Goal: Task Accomplishment & Management: Complete application form

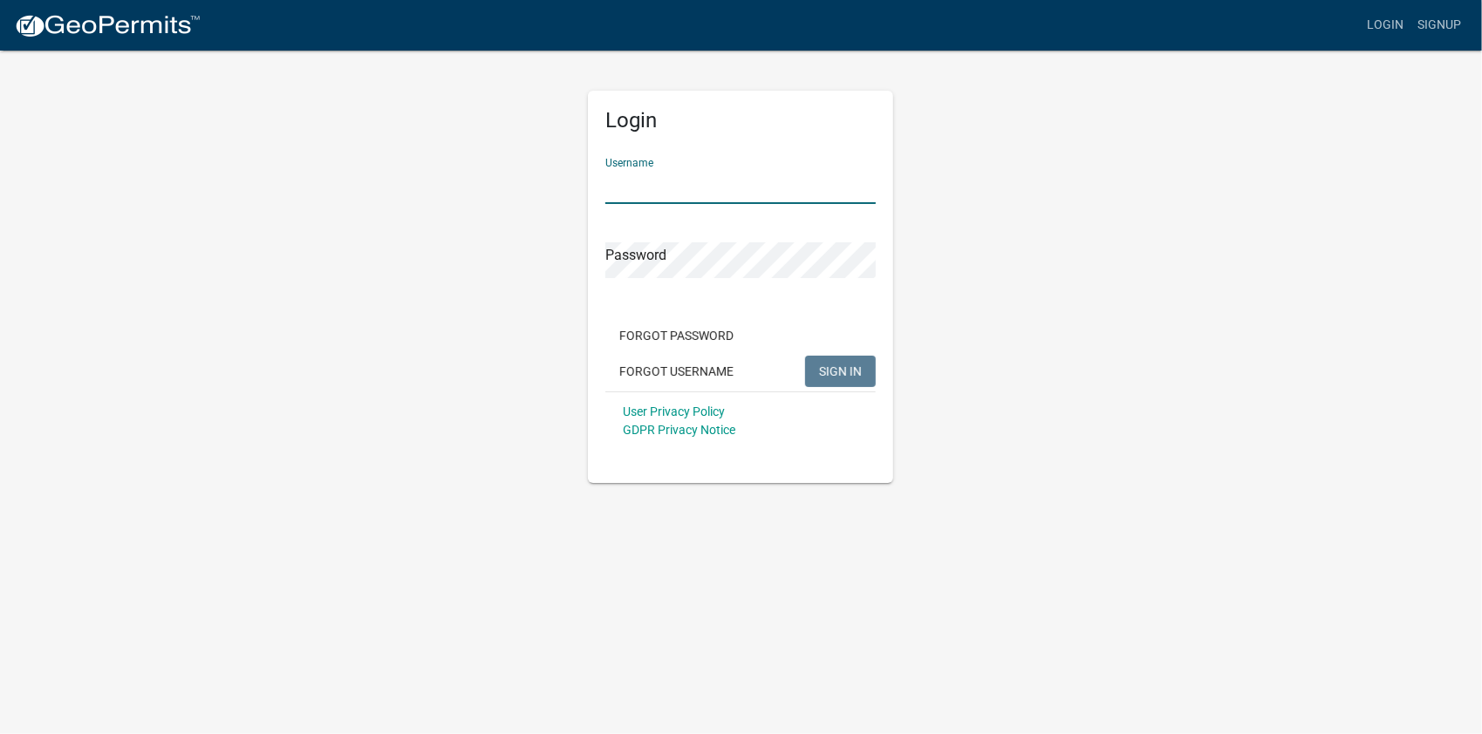
click at [671, 188] on input "Username" at bounding box center [740, 186] width 270 height 36
click at [670, 190] on input "Username" at bounding box center [740, 186] width 270 height 36
click at [479, 223] on div "Login Username Password Forgot Password Forgot Username SIGN IN User Privacy Po…" at bounding box center [741, 266] width 994 height 434
click at [642, 184] on input "Username" at bounding box center [740, 186] width 270 height 36
click at [666, 183] on input "Username" at bounding box center [740, 186] width 270 height 36
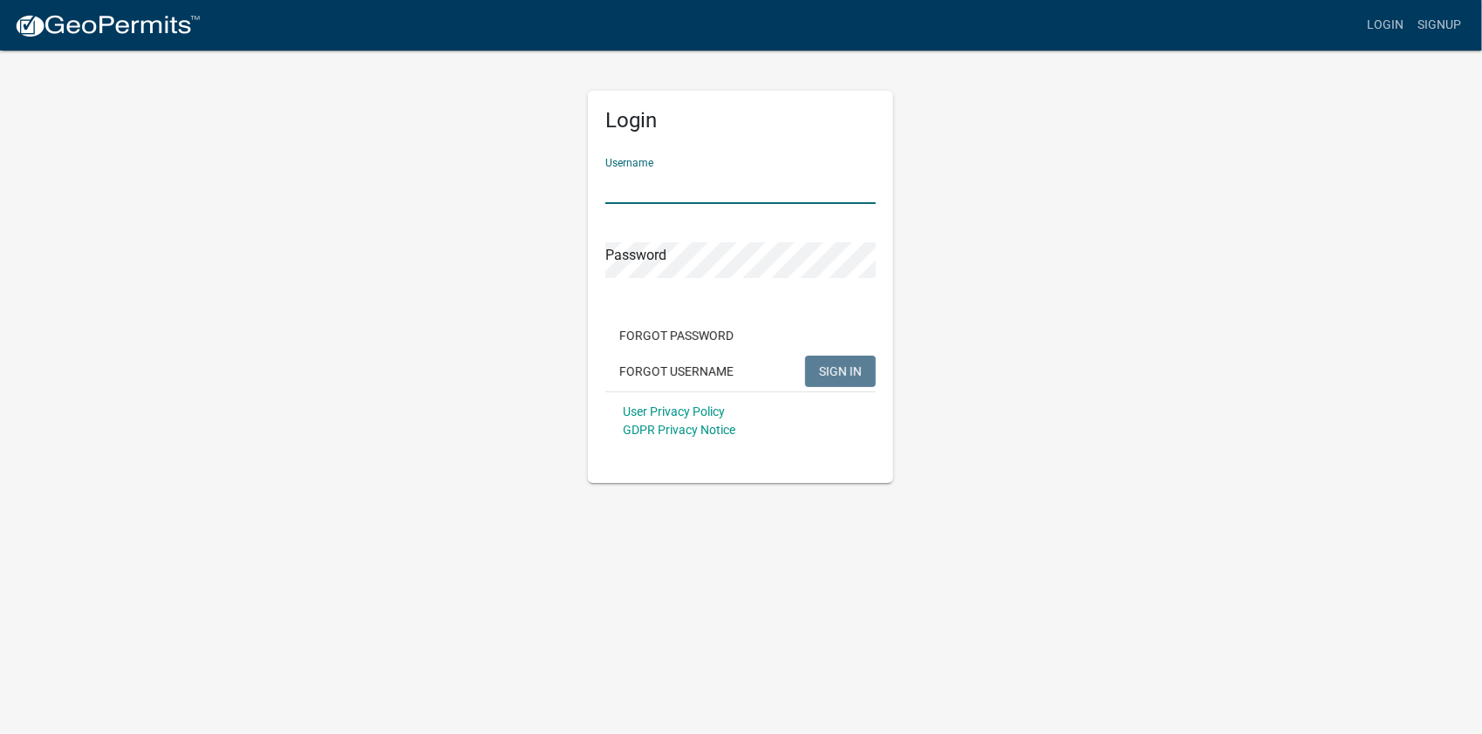
click at [953, 304] on div "Login Username Password Forgot Password Forgot Username SIGN IN User Privacy Po…" at bounding box center [741, 266] width 994 height 434
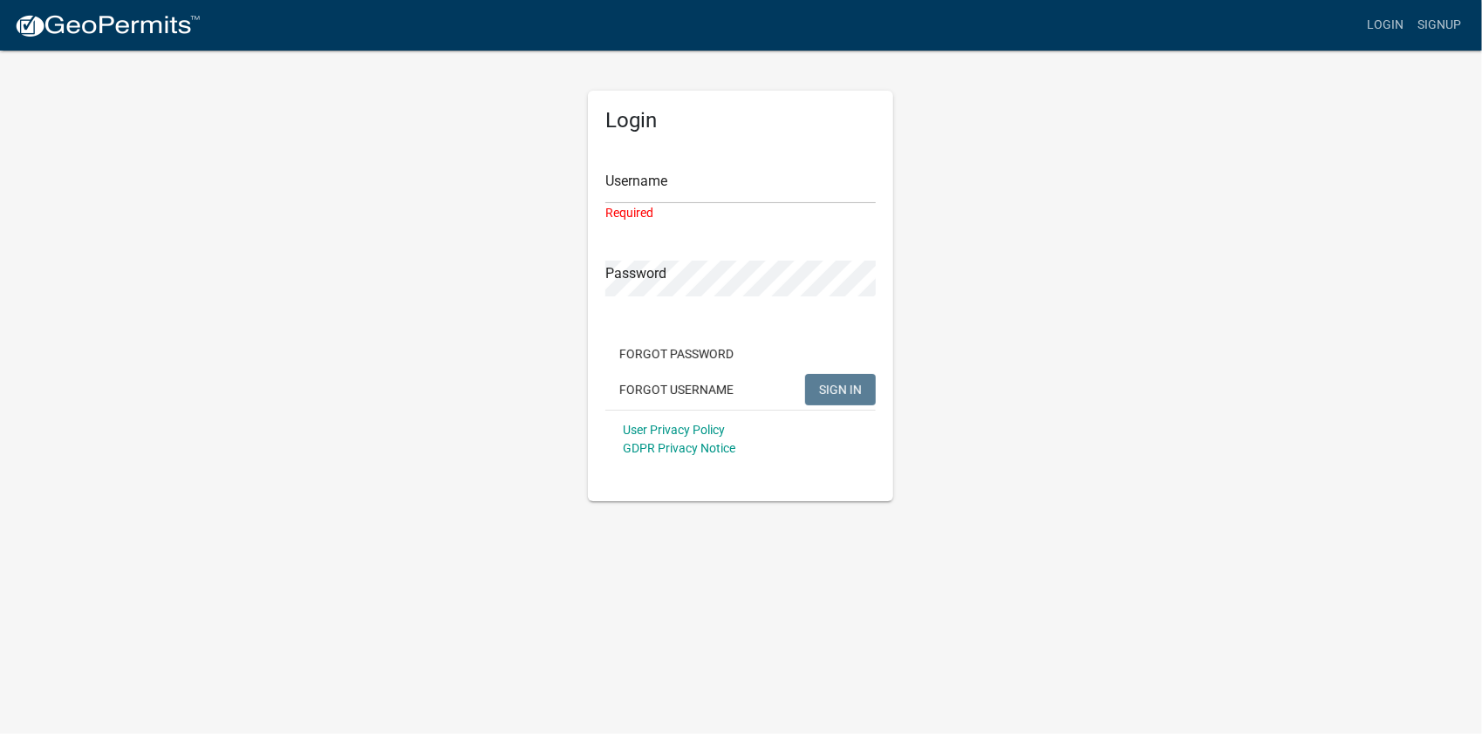
click at [408, 246] on div "Login Username Required Password Forgot Password Forgot Username SIGN IN User P…" at bounding box center [741, 275] width 994 height 453
click at [1446, 24] on link "Signup" at bounding box center [1439, 25] width 58 height 33
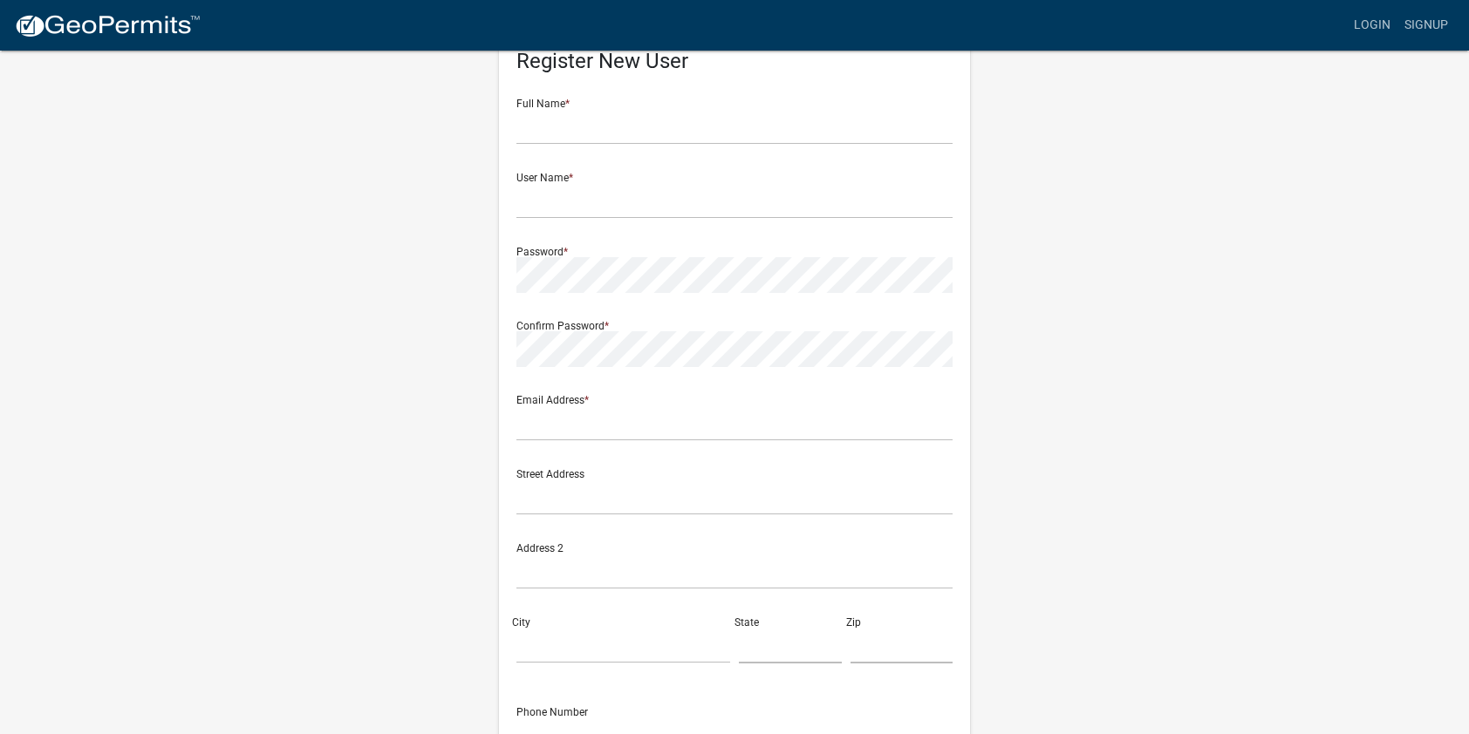
scroll to position [87, 0]
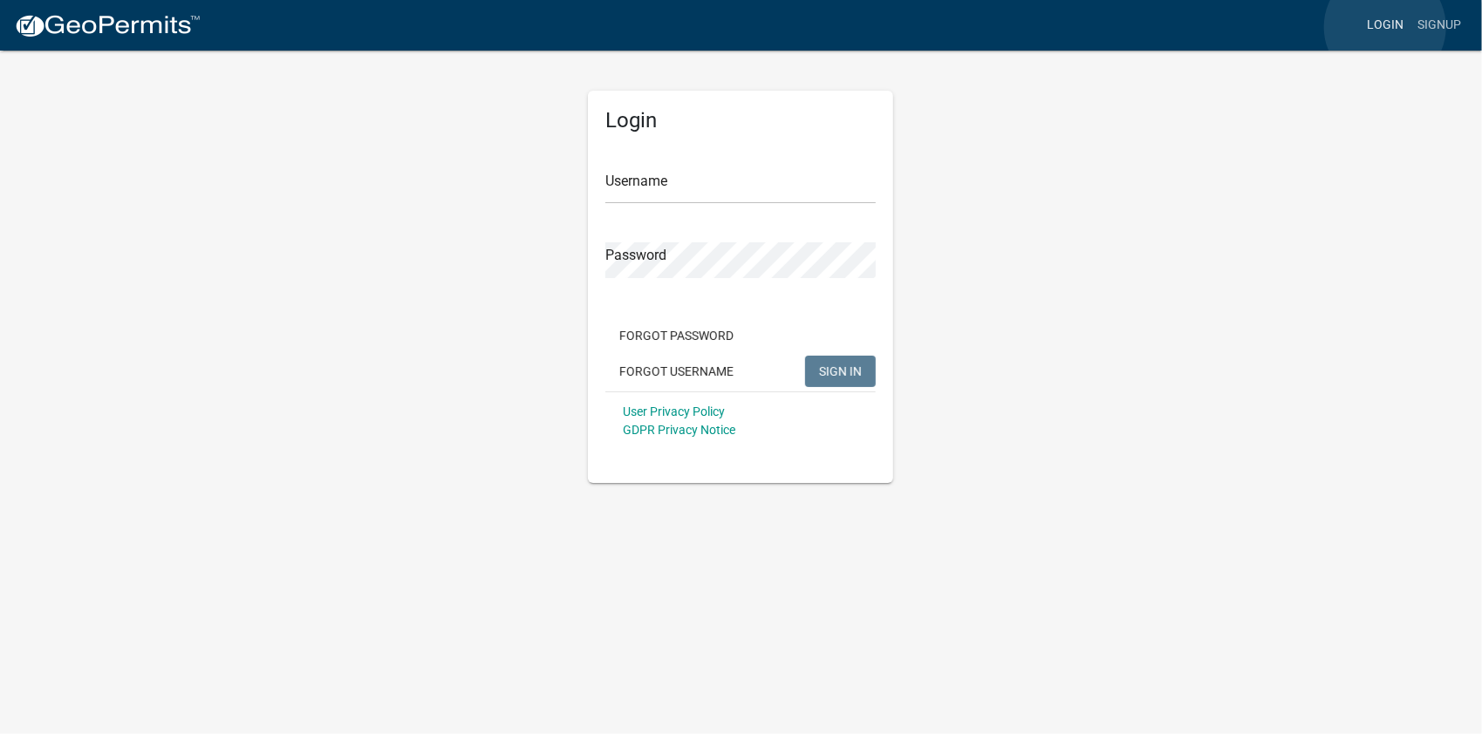
click at [1385, 27] on link "Login" at bounding box center [1385, 25] width 51 height 33
click at [1436, 22] on link "Signup" at bounding box center [1439, 25] width 58 height 33
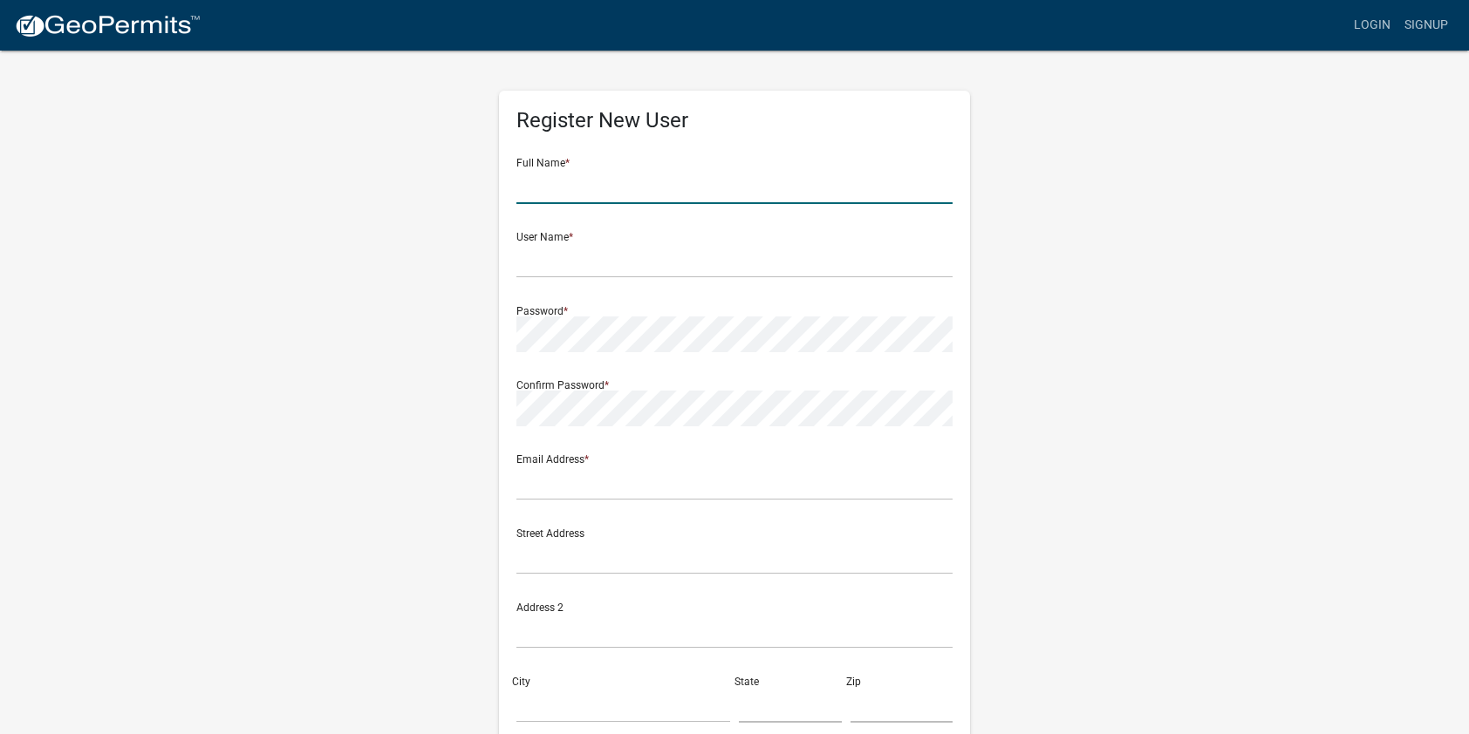
click at [576, 192] on input "text" at bounding box center [734, 186] width 436 height 36
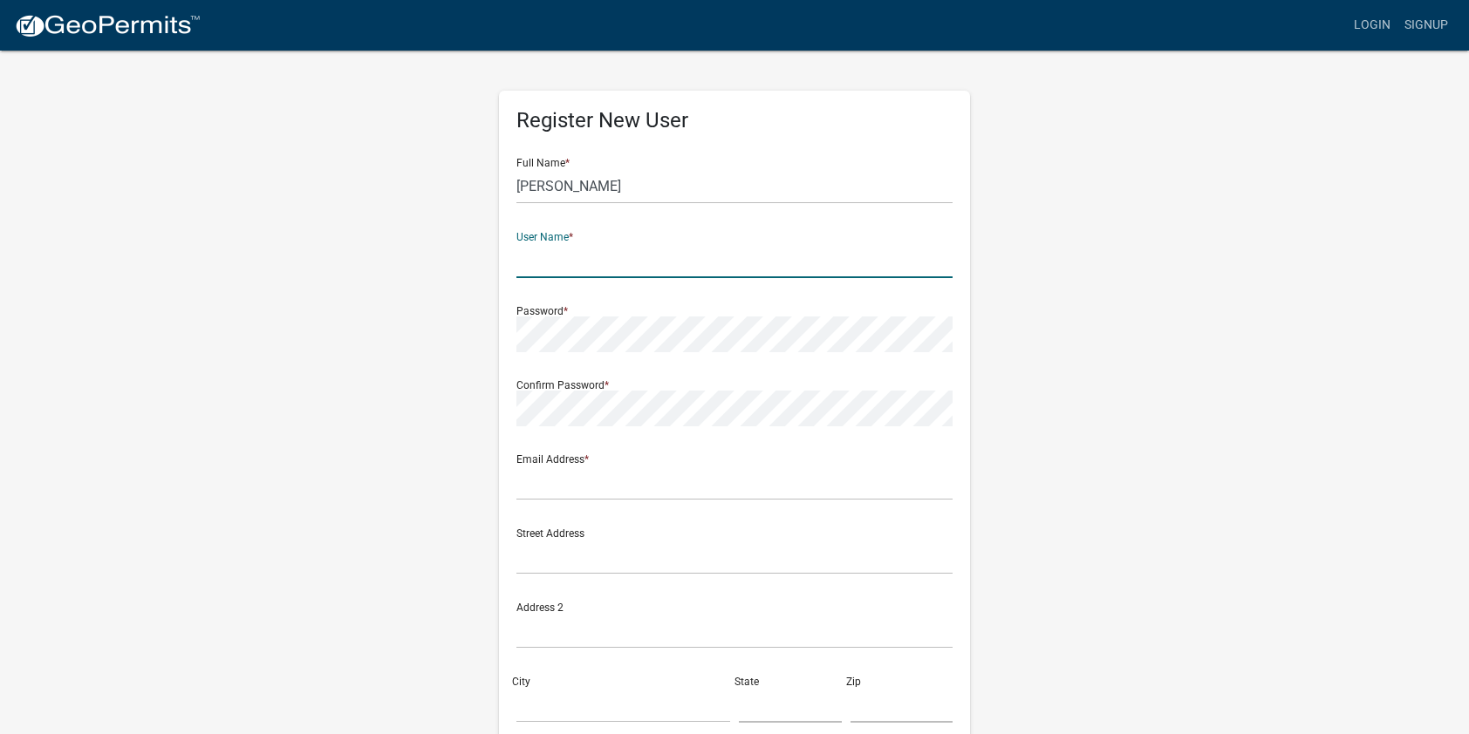
click at [529, 262] on input "text" at bounding box center [734, 260] width 436 height 36
click at [596, 176] on input "Norfleet" at bounding box center [734, 186] width 436 height 36
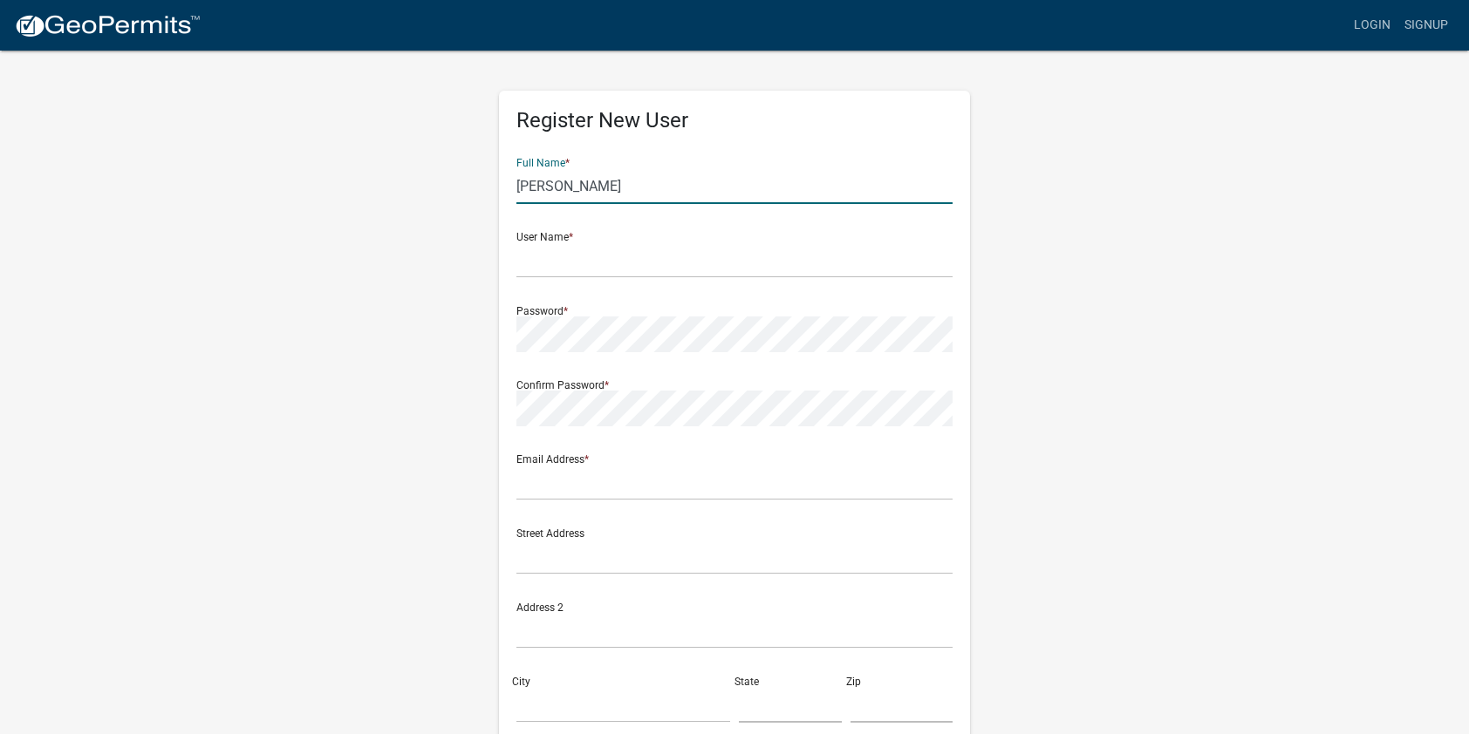
type input "Norfleet Builders Inc"
type input "admin@norfleetbuilders.com"
type input "47901"
type input "7657427766"
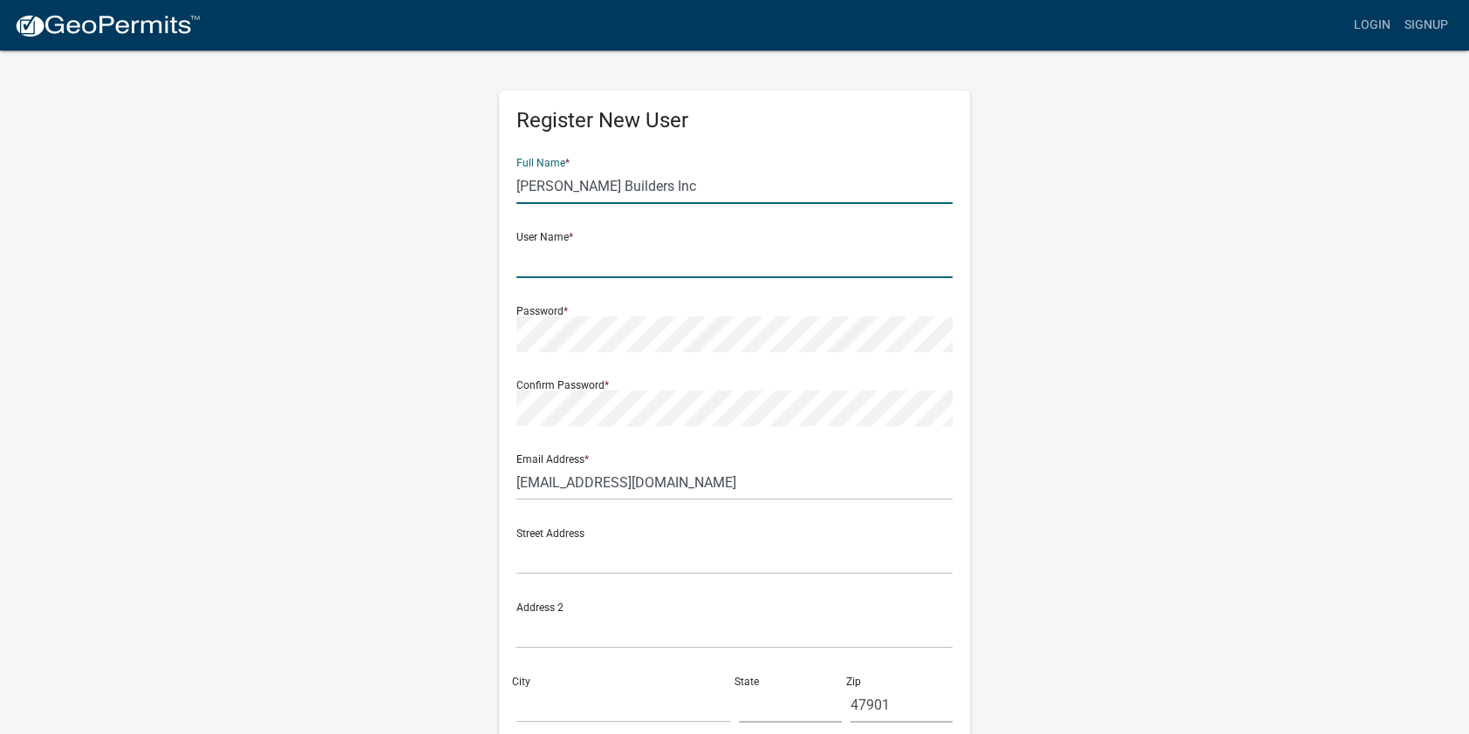
click at [638, 262] on input "text" at bounding box center [734, 260] width 436 height 36
type input "Norfleetbuildersinc"
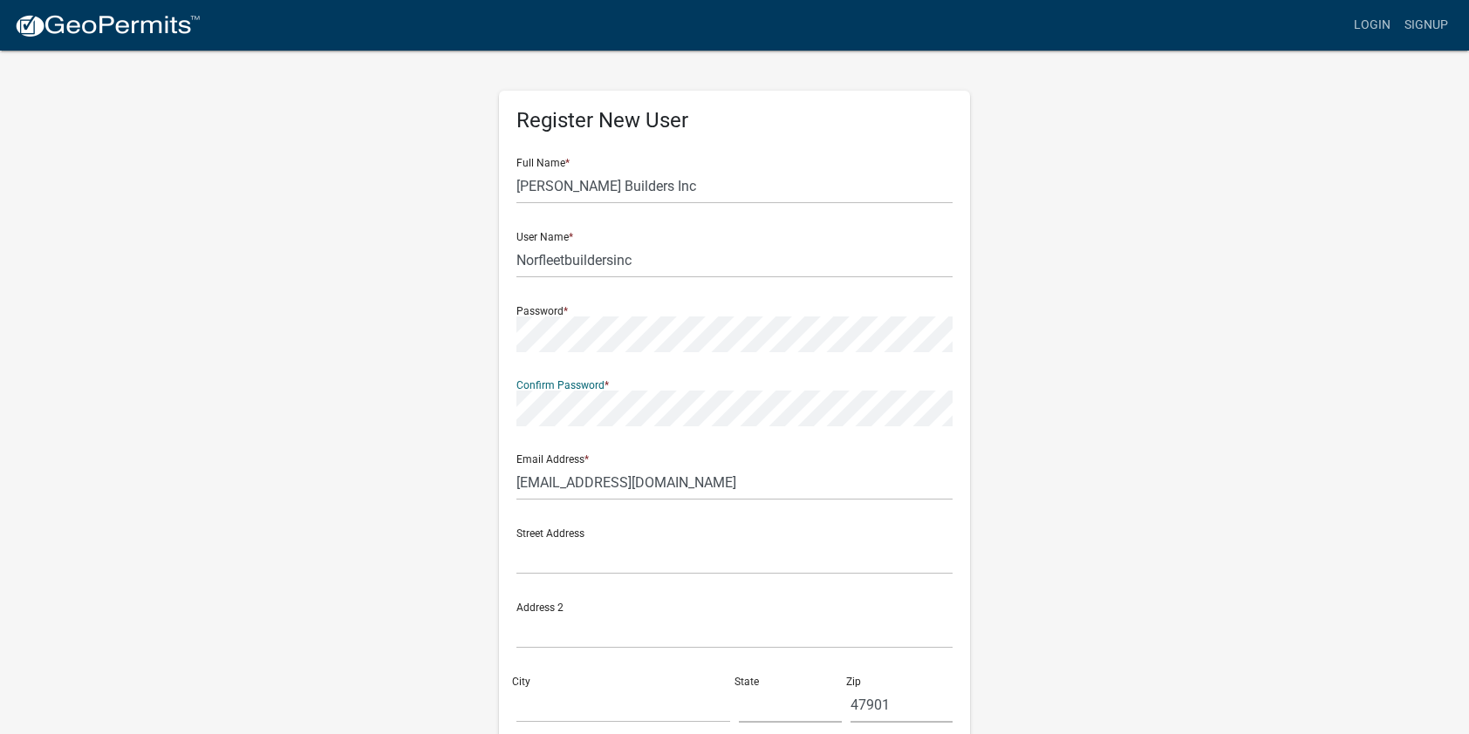
click at [1125, 491] on div "Register New User Full Name * Norfleet Builders Inc User Name * Norfleetbuilder…" at bounding box center [734, 515] width 994 height 933
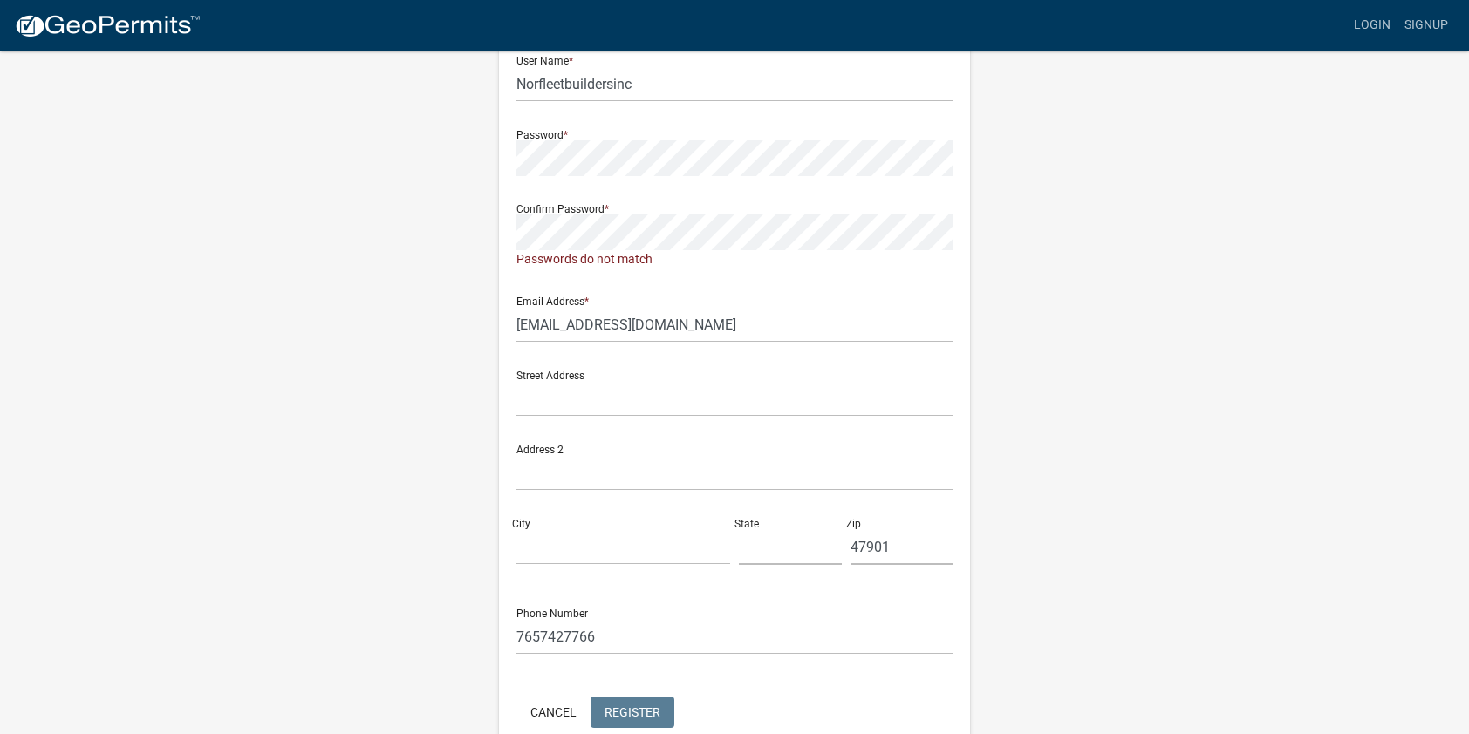
scroll to position [87, 0]
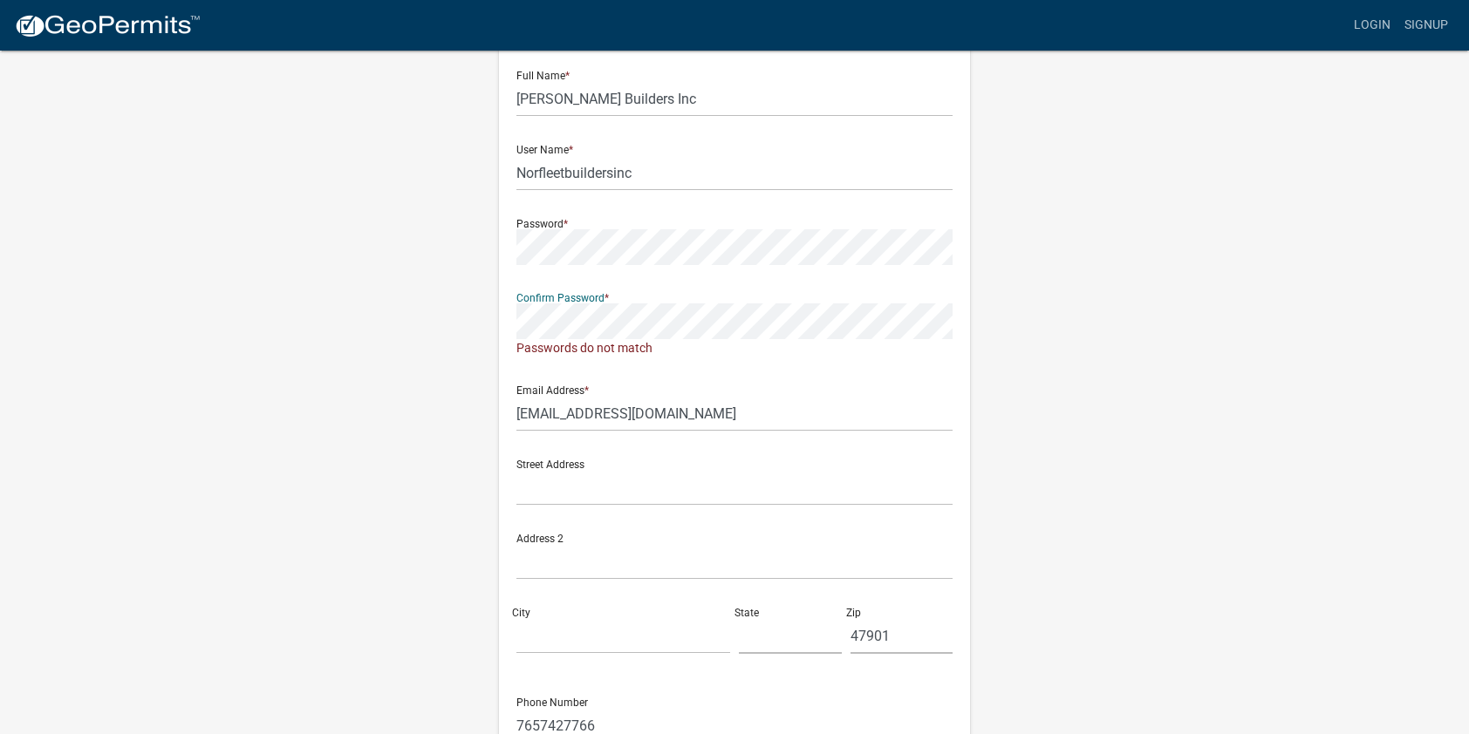
click at [265, 316] on div "Register New User Full Name * Norfleet Builders Inc User Name * Norfleetbuilder…" at bounding box center [734, 438] width 994 height 952
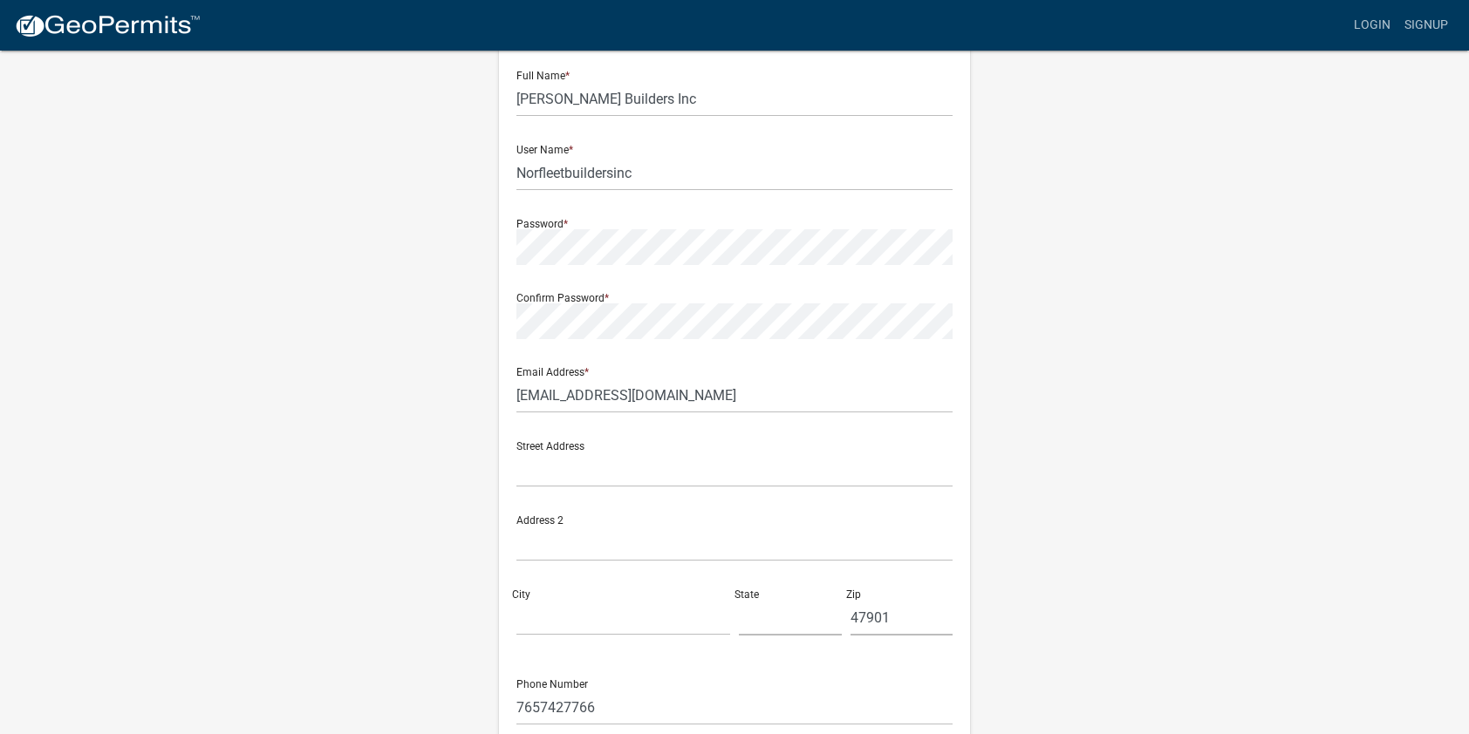
click at [1111, 435] on div "Register New User Full Name * Norfleet Builders Inc User Name * Norfleetbuilder…" at bounding box center [734, 428] width 994 height 933
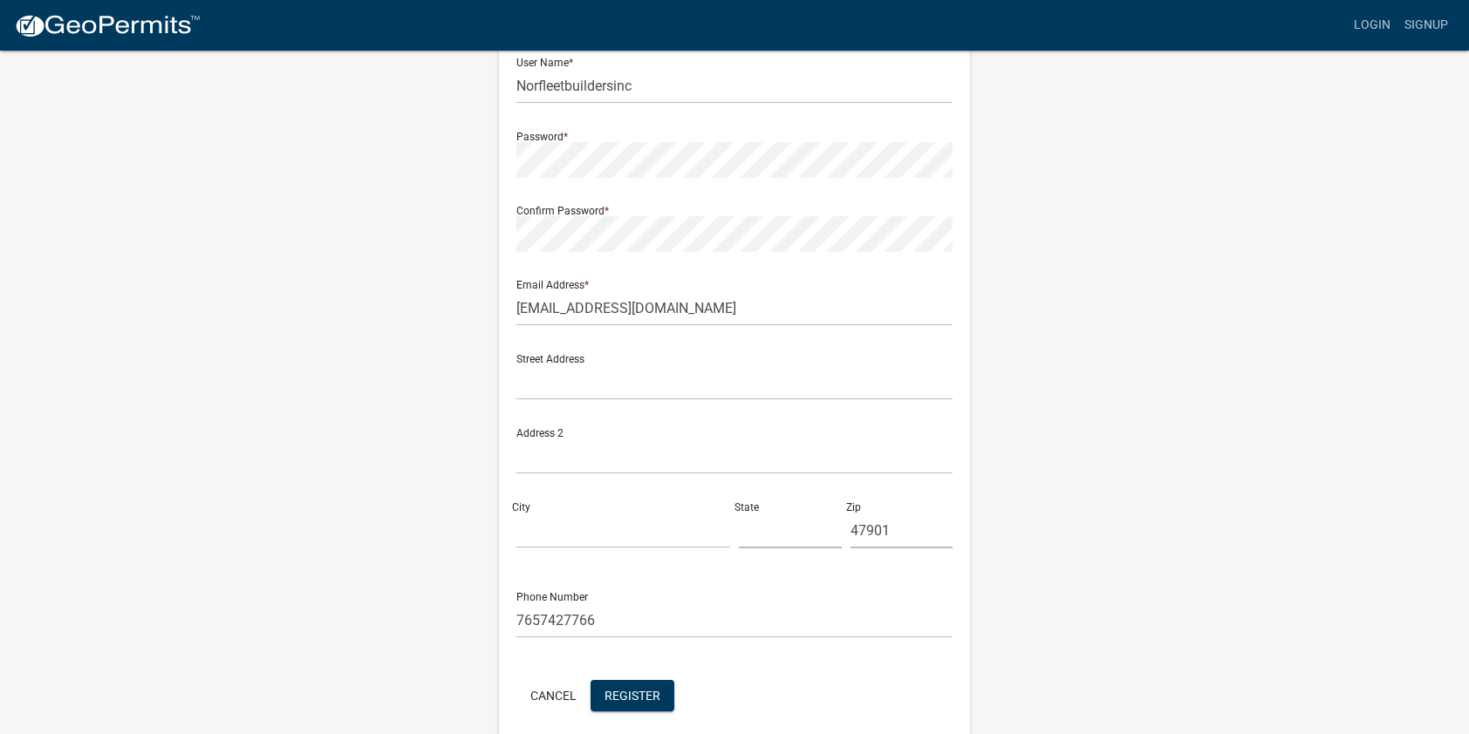
scroll to position [247, 0]
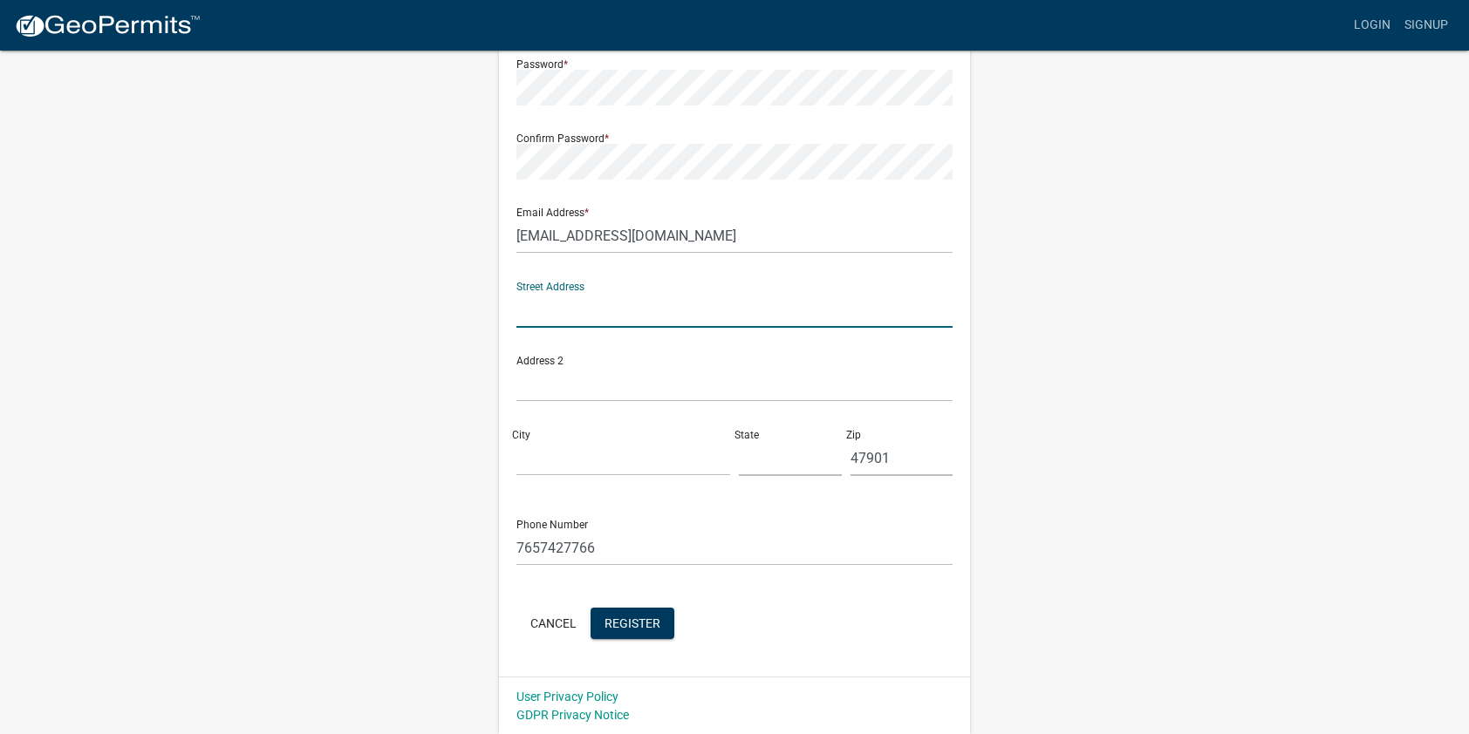
click at [590, 304] on input "text" at bounding box center [734, 310] width 436 height 36
type input "806 Columbia Street"
type input "Lafayette"
type input "IN"
click at [375, 403] on div "Register New User Full Name * Norfleet Builders Inc User Name * Norfleetbuilder…" at bounding box center [734, 268] width 994 height 933
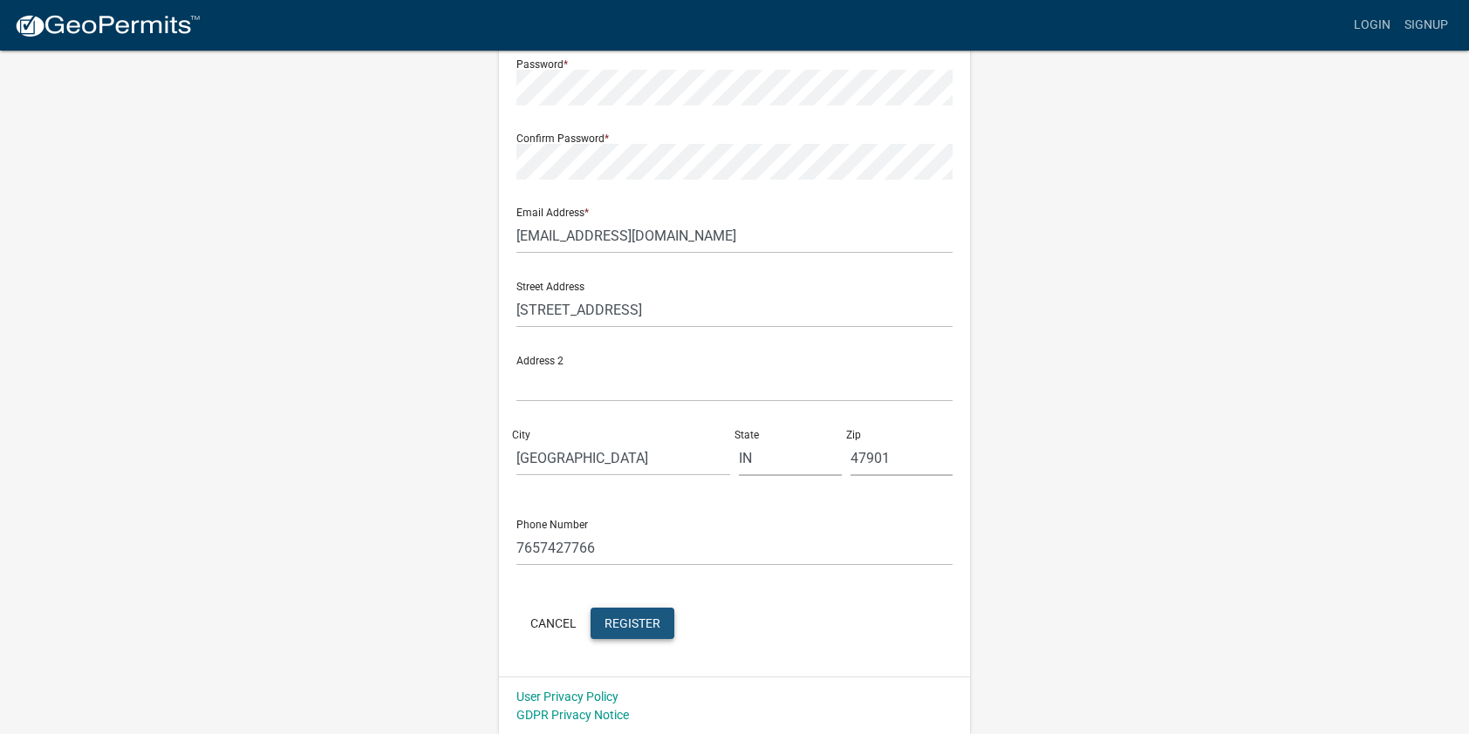
click at [635, 623] on span "Register" at bounding box center [632, 623] width 56 height 14
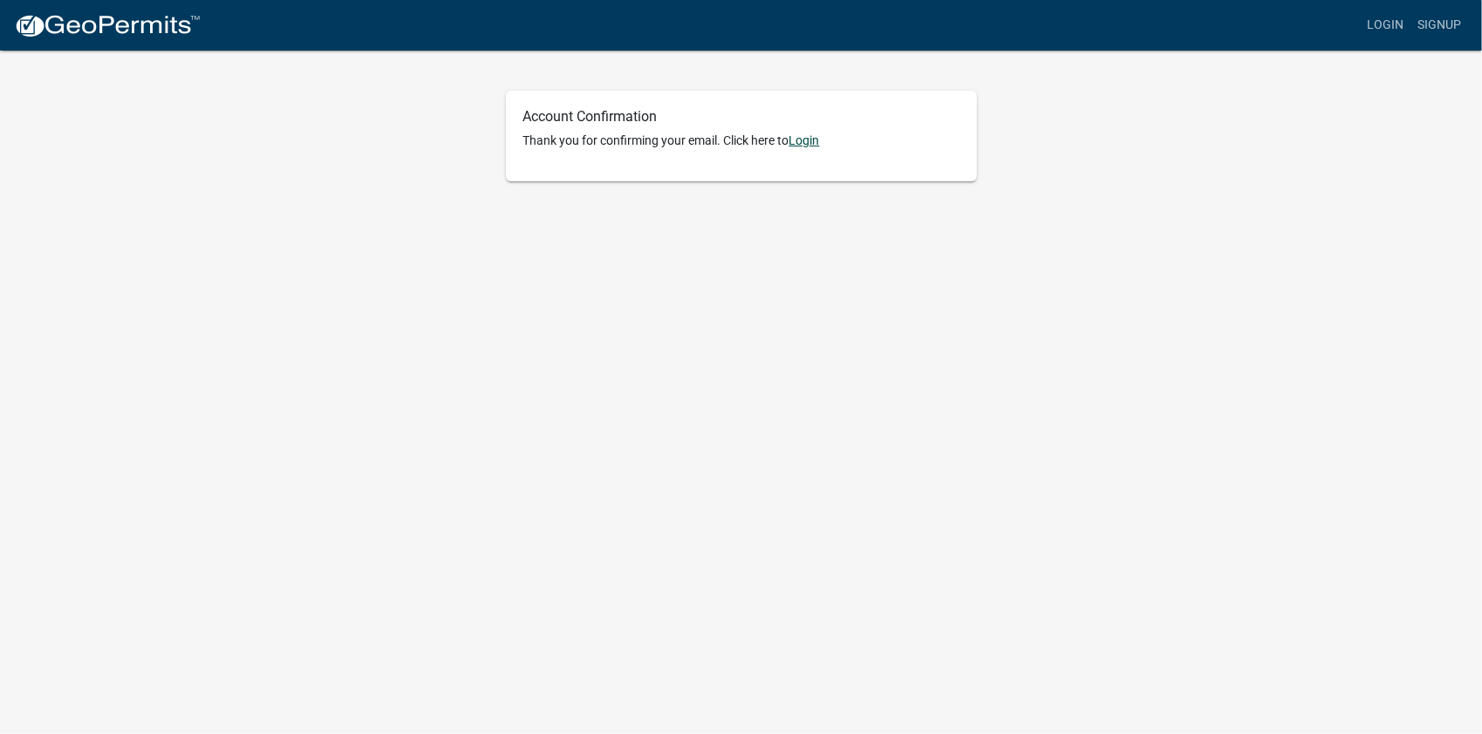
click at [819, 138] on link "Login" at bounding box center [804, 140] width 31 height 14
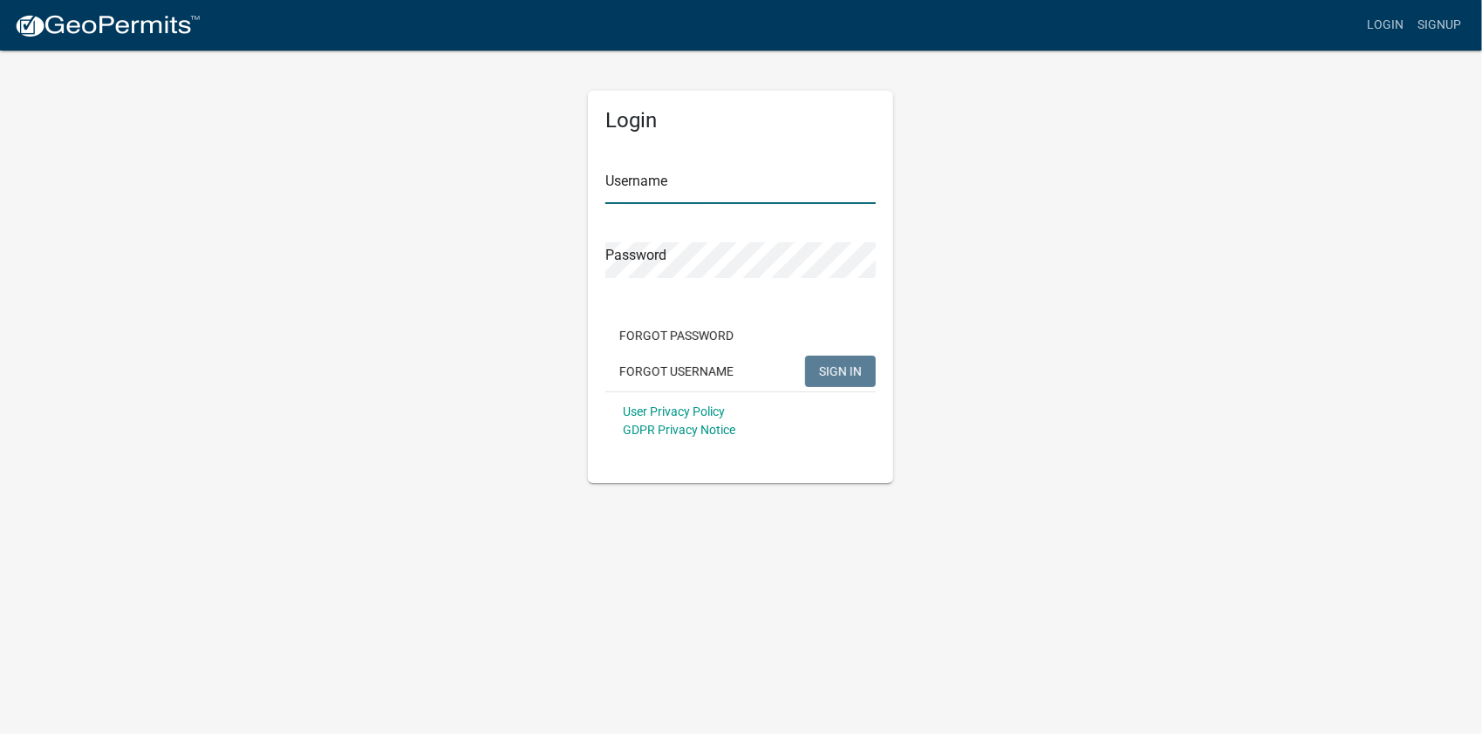
type input "Norfleetbuildersinc"
click at [853, 373] on span "SIGN IN" at bounding box center [840, 371] width 43 height 14
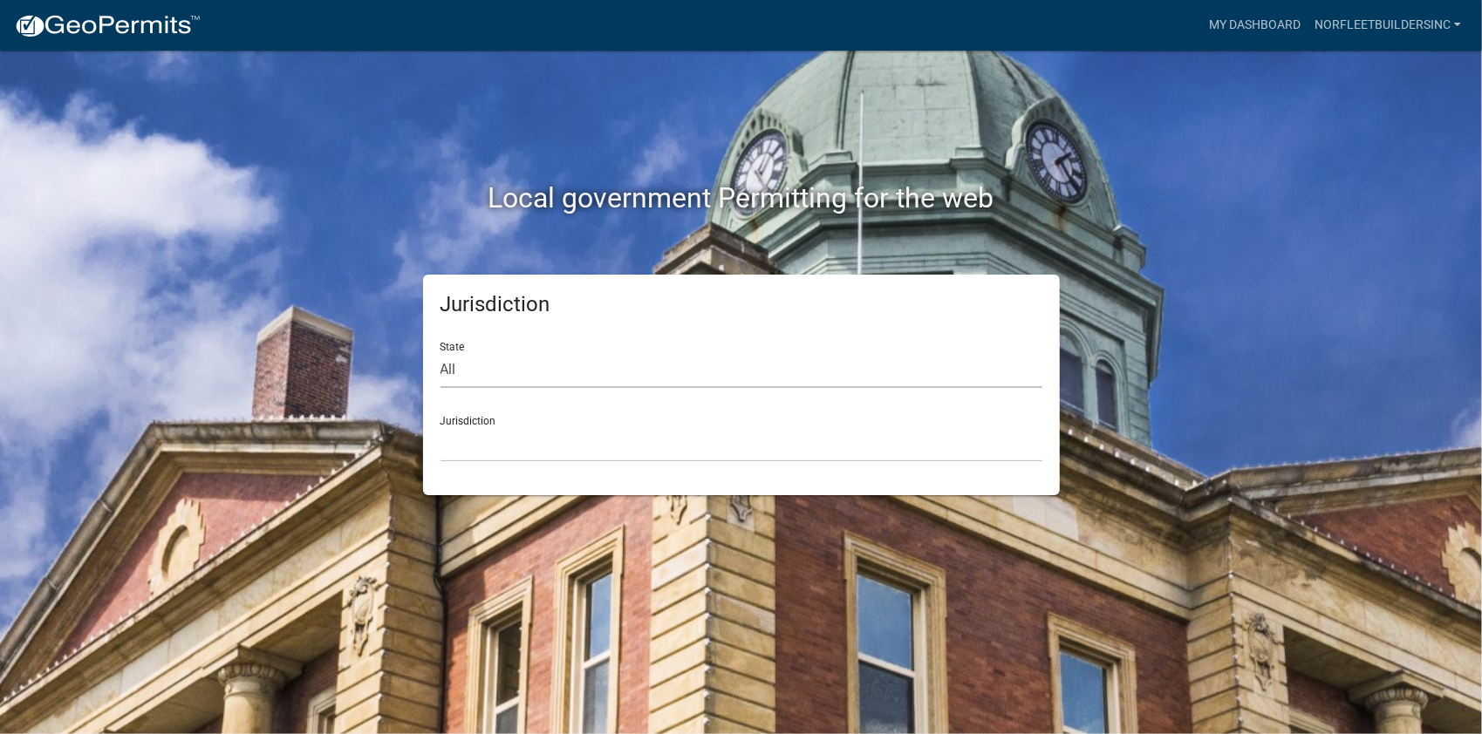
click at [460, 377] on select "All Colorado Georgia Indiana Iowa Kansas Minnesota Ohio South Carolina Wisconsin" at bounding box center [741, 370] width 602 height 36
select select "[US_STATE]"
click at [440, 352] on select "All Colorado Georgia Indiana Iowa Kansas Minnesota Ohio South Carolina Wisconsin" at bounding box center [741, 370] width 602 height 36
click at [482, 450] on select "City of Charlestown, Indiana City of Jeffersonville, Indiana City of Logansport…" at bounding box center [741, 444] width 602 height 36
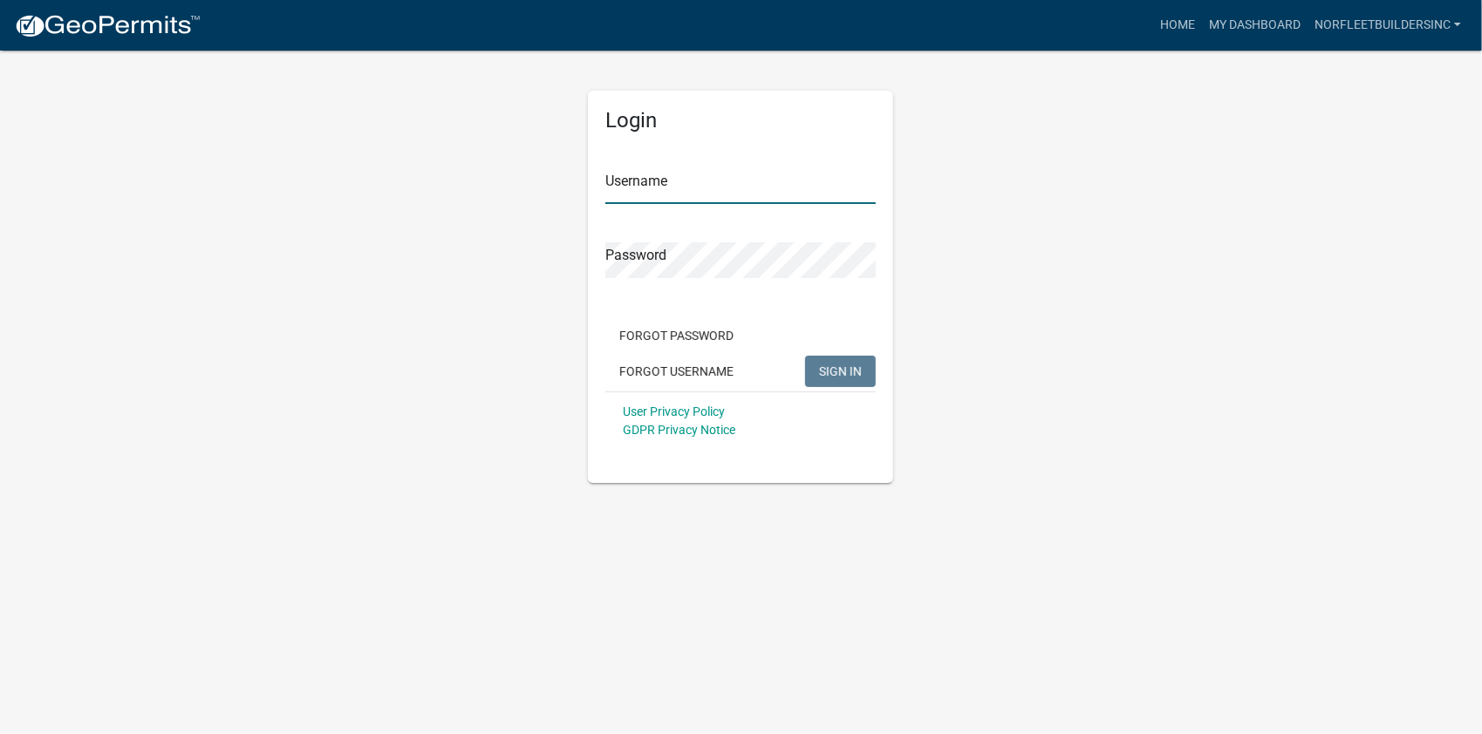
type input "Norfleetbuildersinc"
click at [855, 373] on span "SIGN IN" at bounding box center [840, 371] width 43 height 14
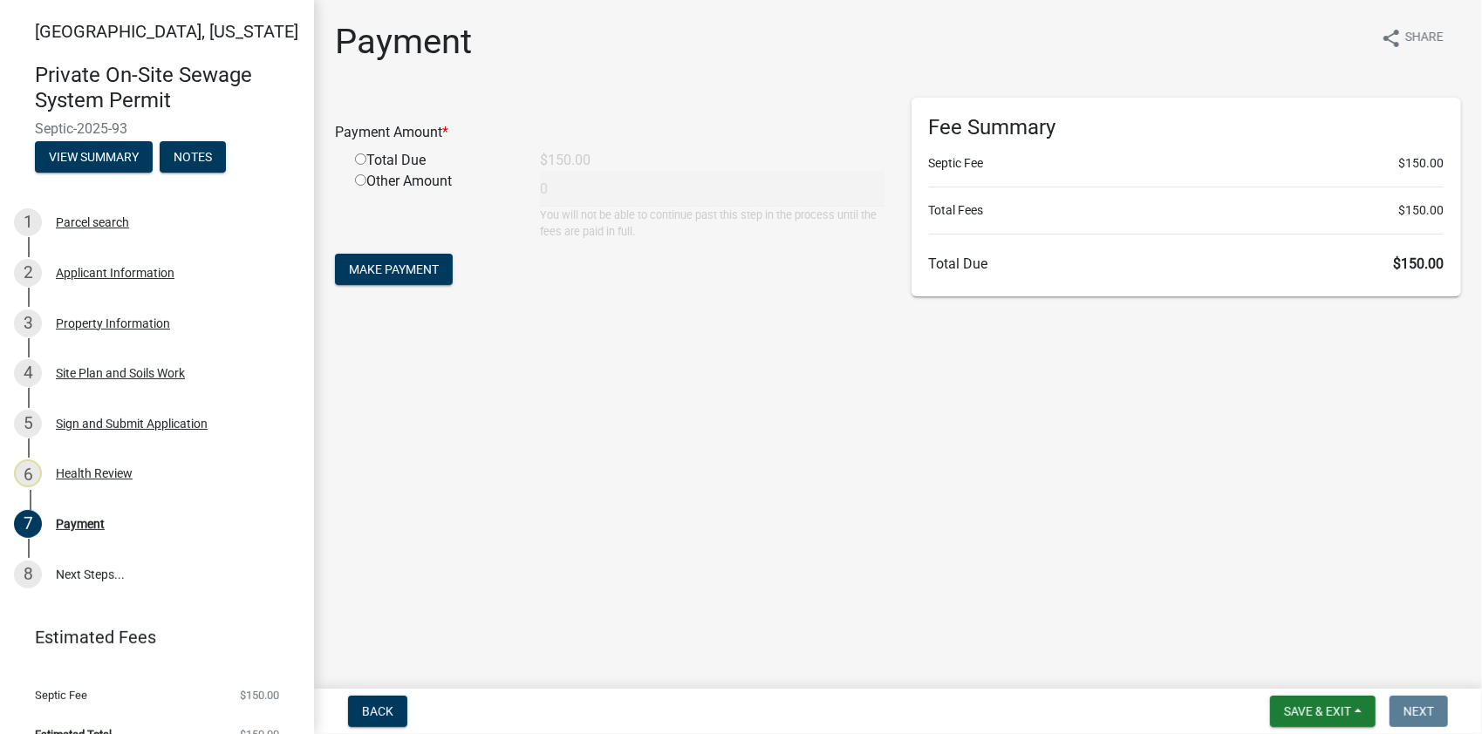
click at [360, 160] on input "radio" at bounding box center [360, 158] width 11 height 11
radio input "true"
type input "150"
click at [387, 272] on span "Make Payment" at bounding box center [394, 270] width 90 height 14
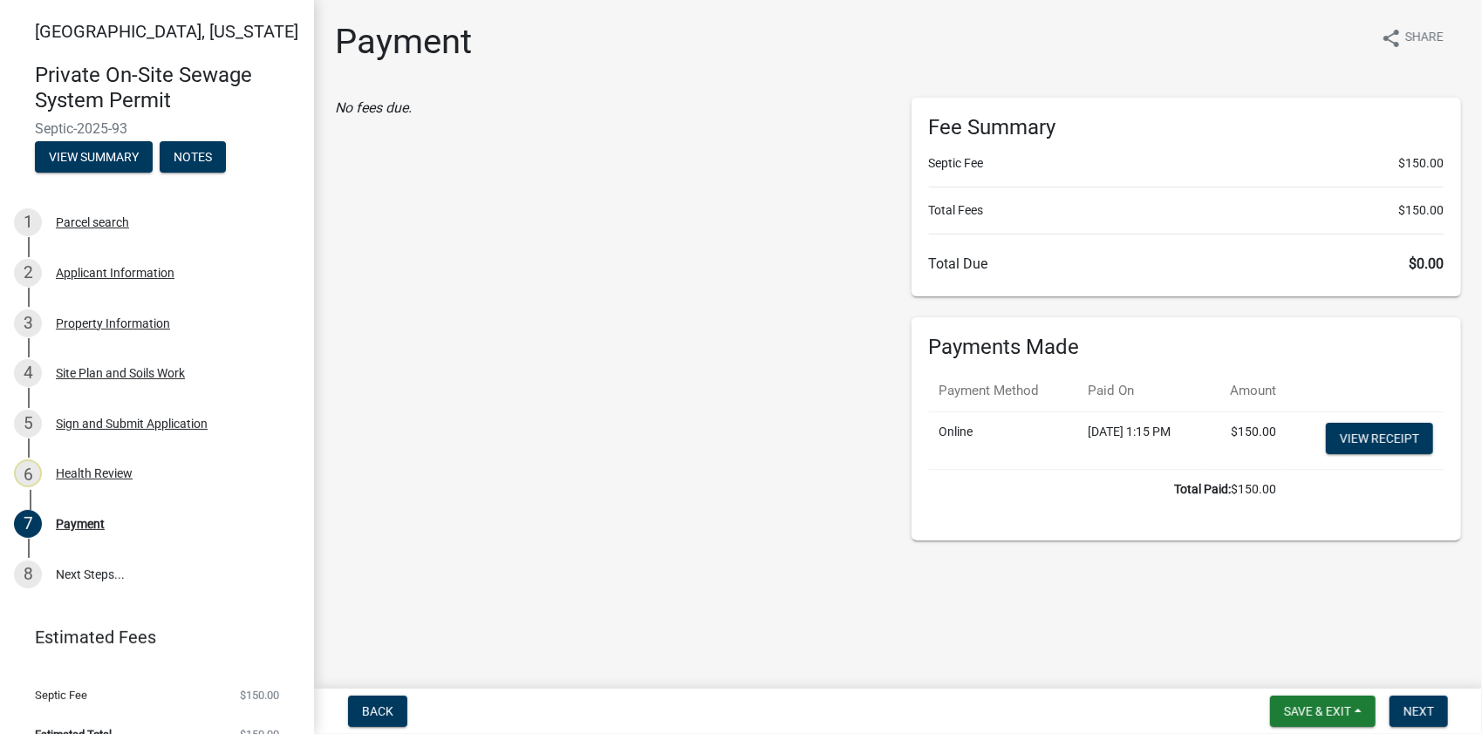
click at [732, 248] on div "No fees due." at bounding box center [610, 319] width 576 height 443
click at [654, 354] on div "No fees due." at bounding box center [610, 319] width 576 height 443
click at [1329, 713] on span "Save & Exit" at bounding box center [1317, 712] width 67 height 14
click at [1272, 660] on button "Save & Exit" at bounding box center [1306, 666] width 140 height 42
